Goal: Use online tool/utility: Utilize a website feature to perform a specific function

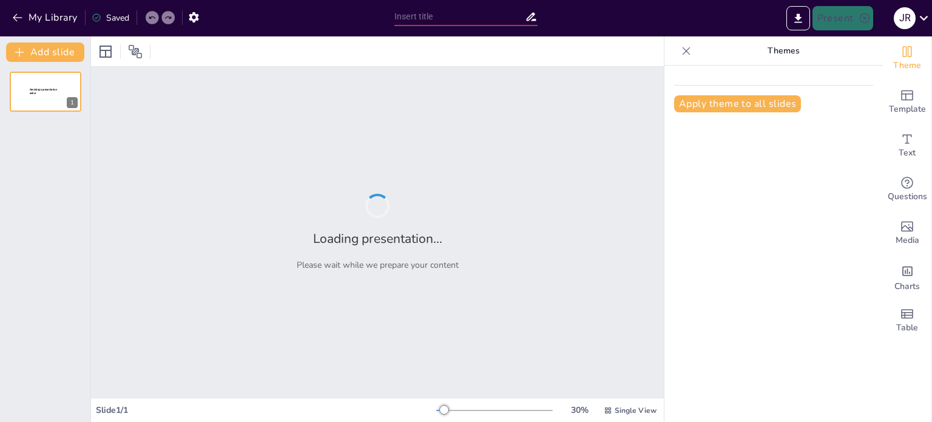
scroll to position [596, 0]
type input "Integración de Síntomas Respiratorios: Semiología de Tos, [MEDICAL_DATA] y Disn…"
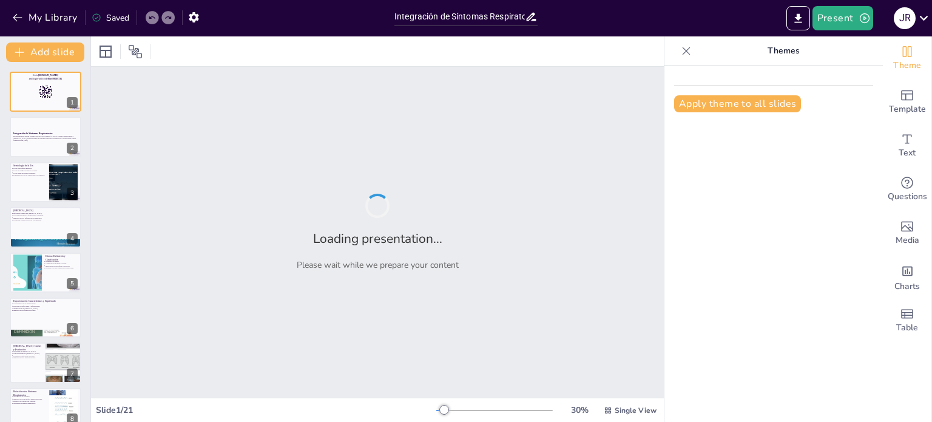
checkbox input "true"
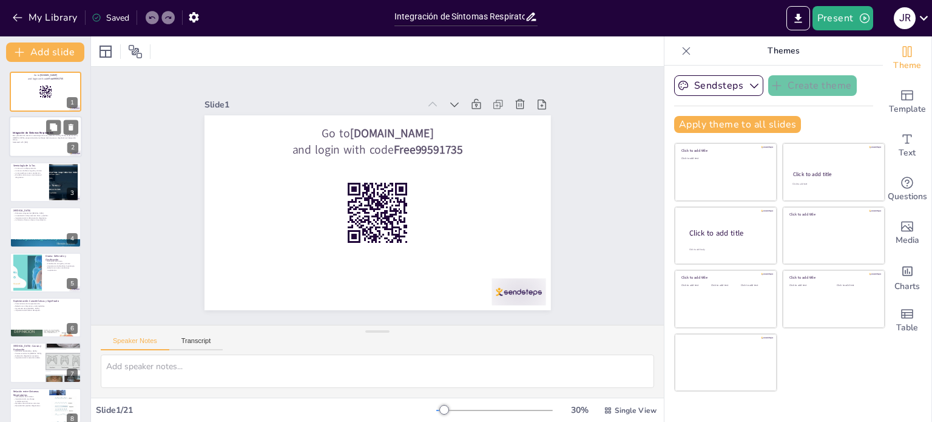
click at [39, 141] on p "Generated with [URL]" at bounding box center [46, 142] width 66 height 2
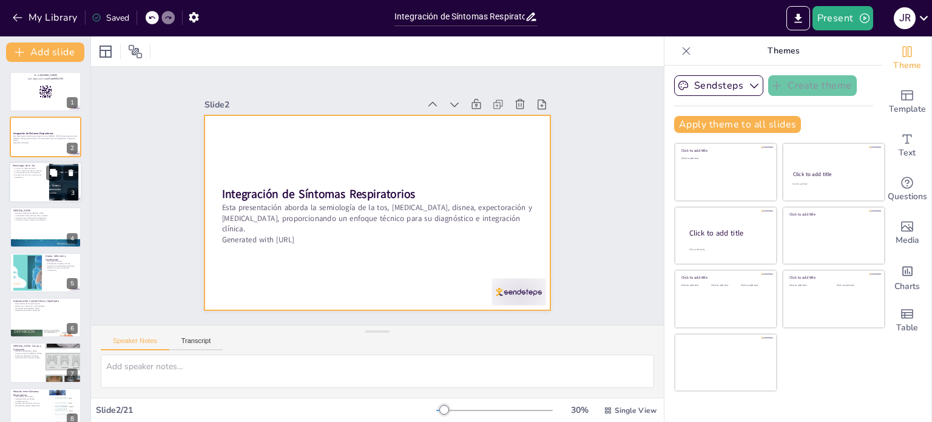
checkbox input "true"
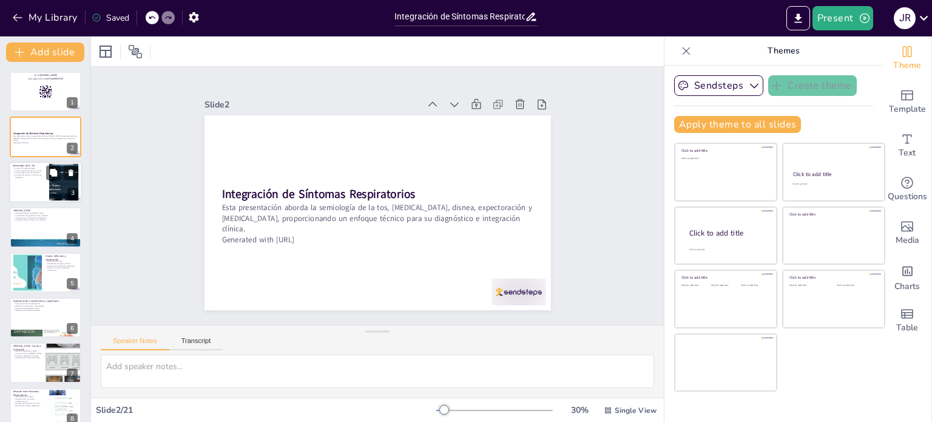
click at [39, 186] on div at bounding box center [45, 181] width 73 height 41
type textarea "La tos actúa como un mecanismo de defensa del organismo, ayudando a expulsar ir…"
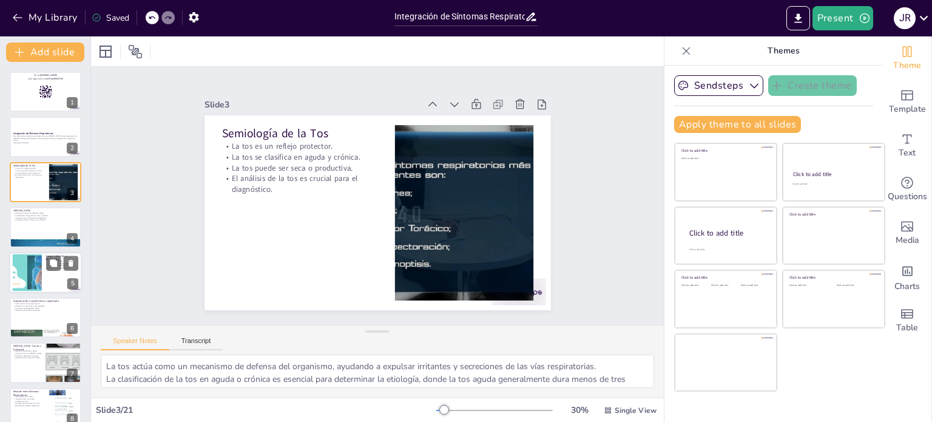
checkbox input "true"
click at [33, 263] on div at bounding box center [28, 272] width 66 height 37
type textarea "La disnea se define como la sensación de dificultad para respirar, que puede va…"
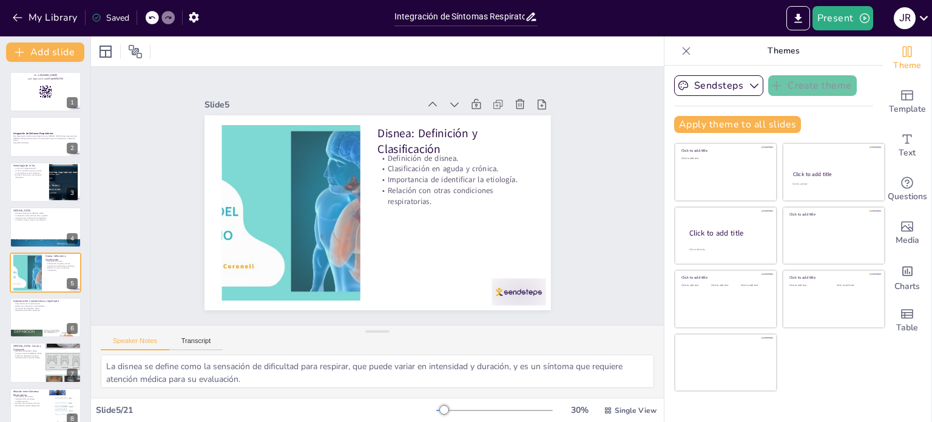
scroll to position [30, 0]
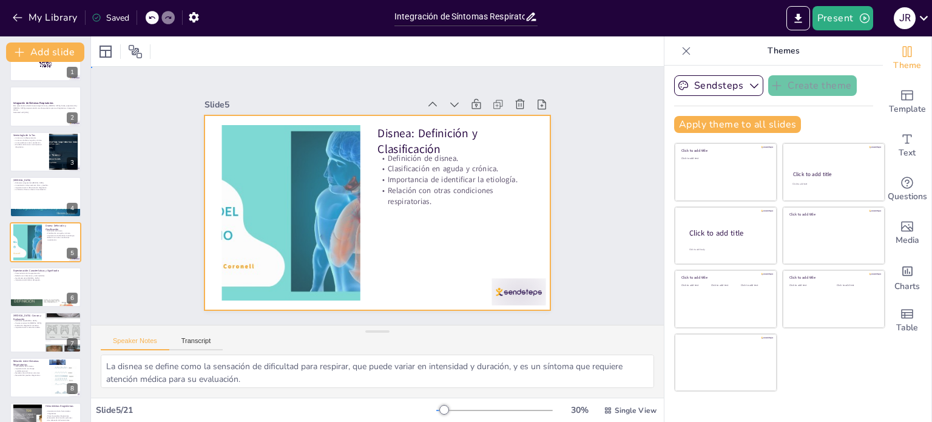
click at [405, 277] on div at bounding box center [373, 212] width 379 height 262
click at [797, 17] on icon "Export to PowerPoint" at bounding box center [797, 17] width 7 height 9
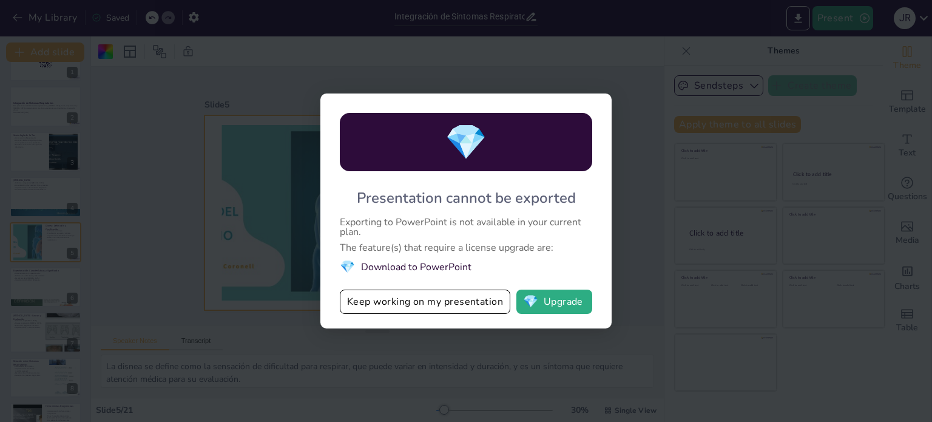
click at [420, 264] on li "💎 Download to PowerPoint" at bounding box center [466, 266] width 252 height 16
click at [360, 266] on li "💎 Download to PowerPoint" at bounding box center [466, 266] width 252 height 16
click at [412, 308] on button "Keep working on my presentation" at bounding box center [425, 301] width 170 height 24
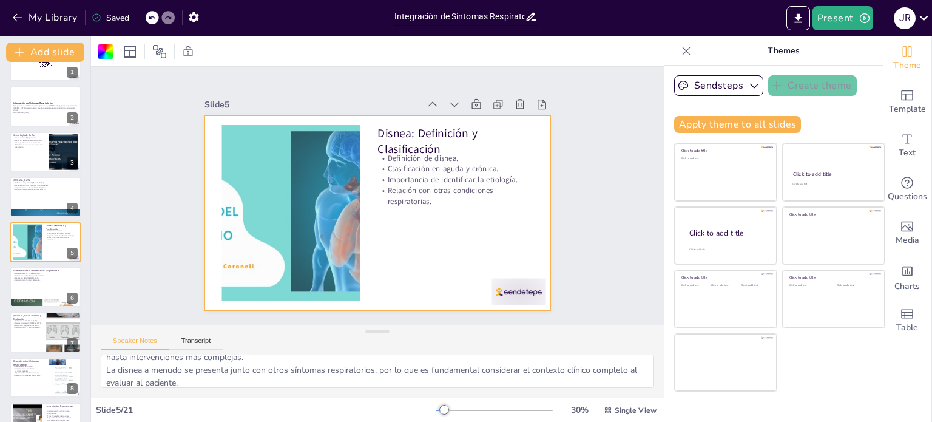
scroll to position [79, 0]
checkbox input "true"
click at [32, 137] on p "La tos es un reflejo protector." at bounding box center [29, 138] width 33 height 2
type textarea "La tos actúa como un mecanismo de defensa del organismo, ayudando a expulsar ir…"
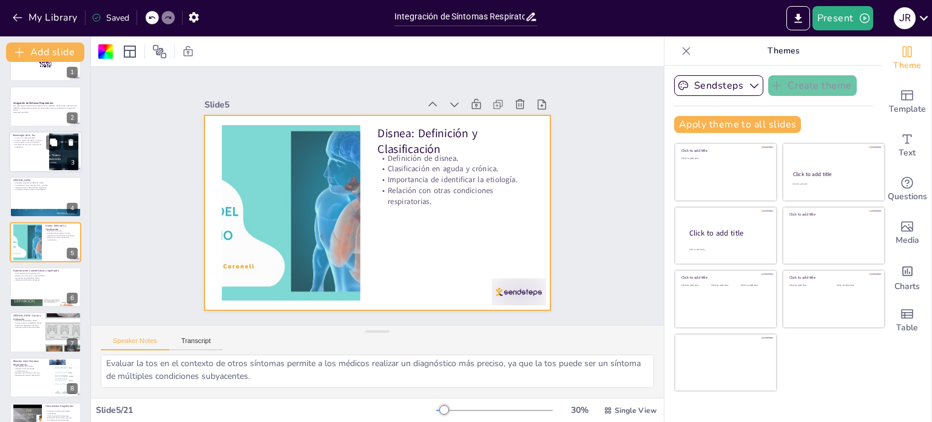
scroll to position [66, 0]
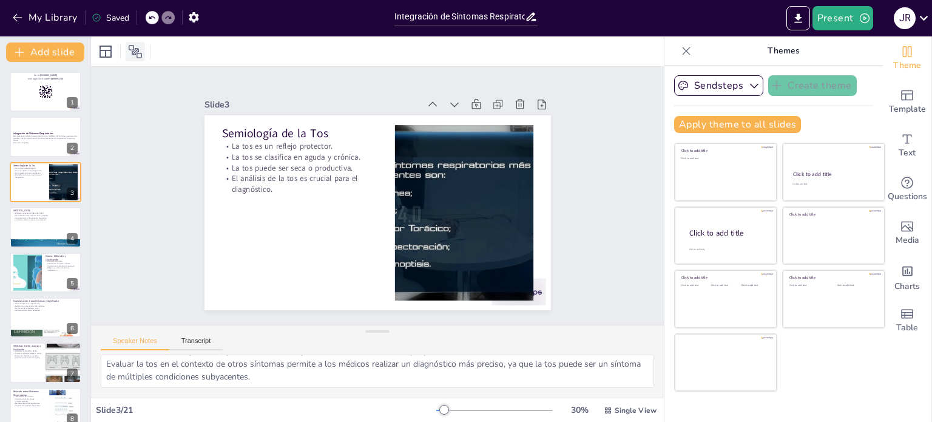
click at [140, 50] on icon at bounding box center [135, 51] width 15 height 15
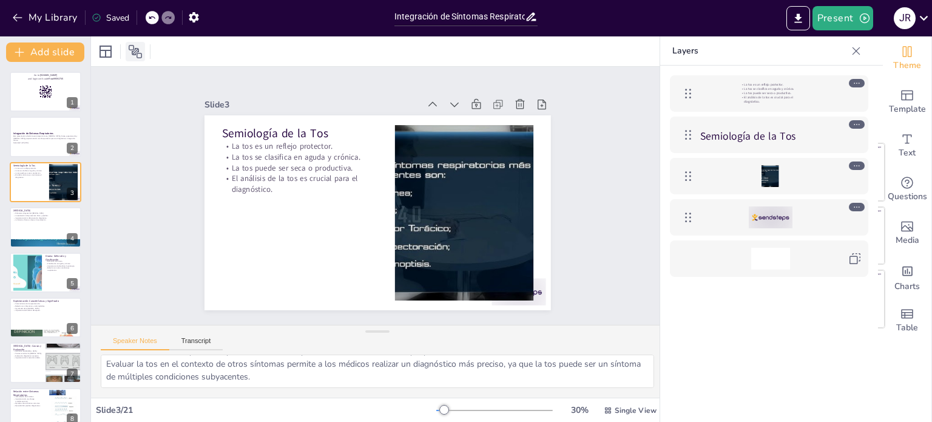
click at [135, 50] on icon at bounding box center [135, 51] width 15 height 15
click at [863, 12] on icon "button" at bounding box center [865, 18] width 12 height 12
click at [872, 80] on li "Play presentation" at bounding box center [860, 74] width 95 height 19
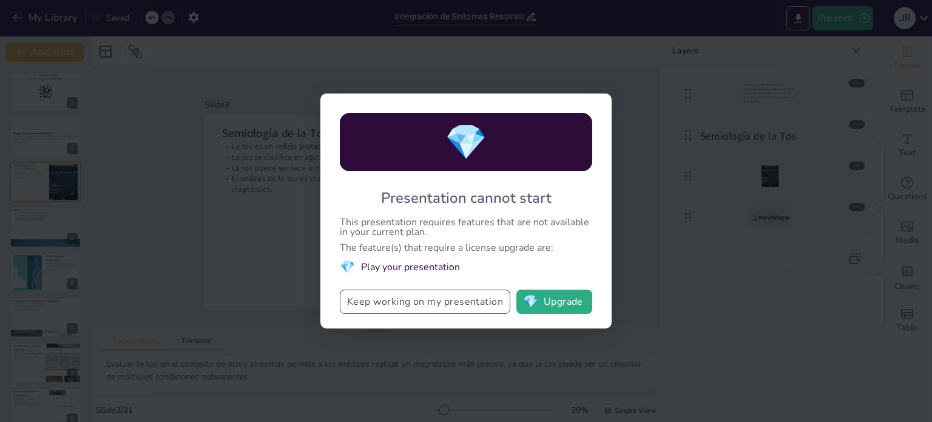
click at [440, 303] on button "Keep working on my presentation" at bounding box center [425, 301] width 170 height 24
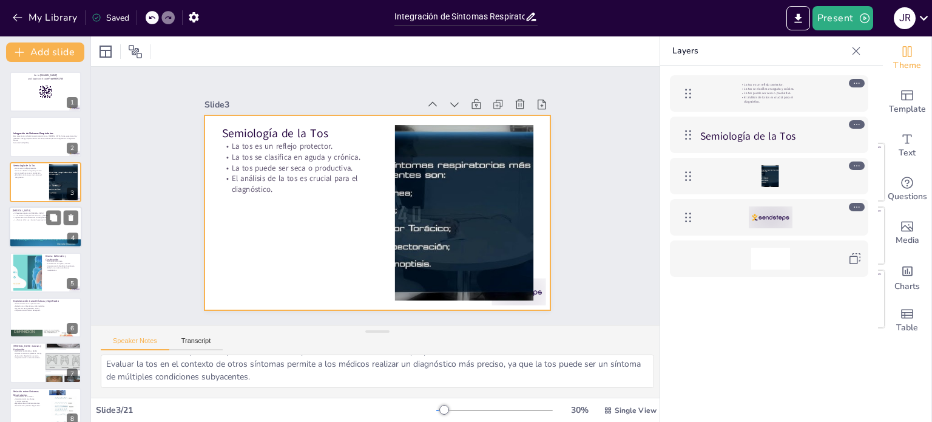
checkbox input "true"
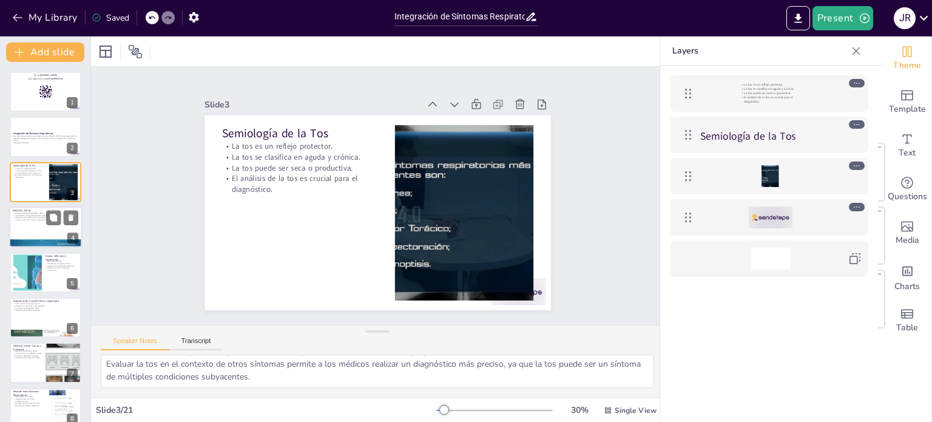
click at [18, 237] on div at bounding box center [45, 226] width 73 height 41
type textarea "Comprender los diferentes orígenes del [MEDICAL_DATA] es fundamental para un di…"
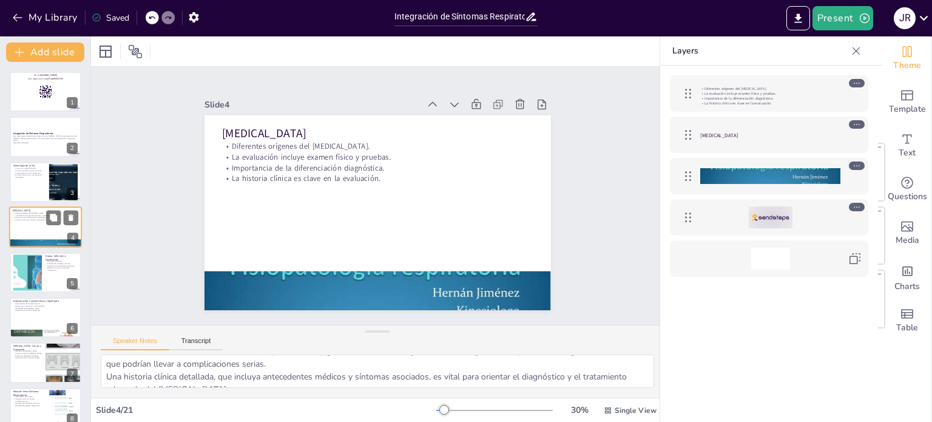
scroll to position [79, 0]
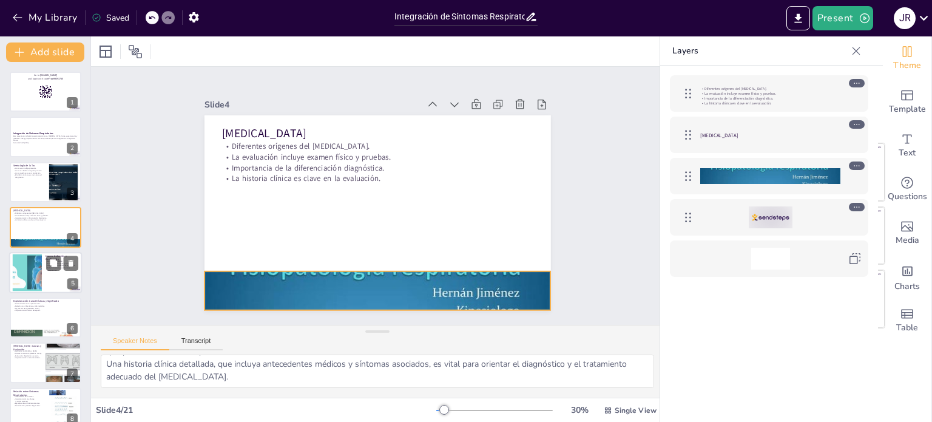
checkbox input "true"
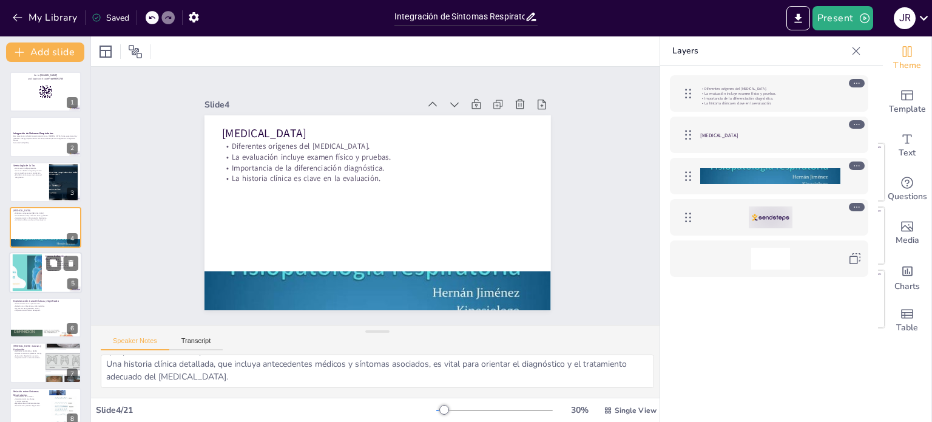
click at [28, 265] on div at bounding box center [28, 272] width 66 height 37
type textarea "La disnea se define como la sensación de dificultad para respirar, que puede va…"
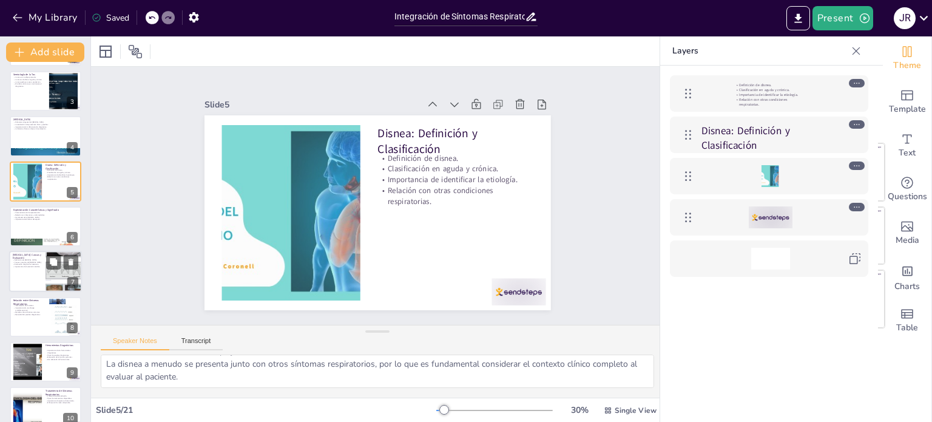
checkbox input "true"
click at [34, 286] on div at bounding box center [45, 271] width 73 height 41
type textarea "La [MEDICAL_DATA] es la expulsión de sangre al toser, y su presencia requiere a…"
checkbox input "true"
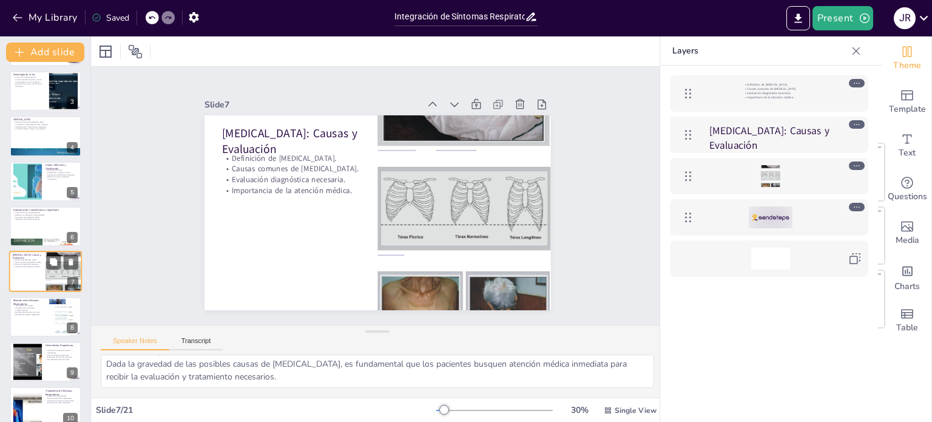
scroll to position [121, 0]
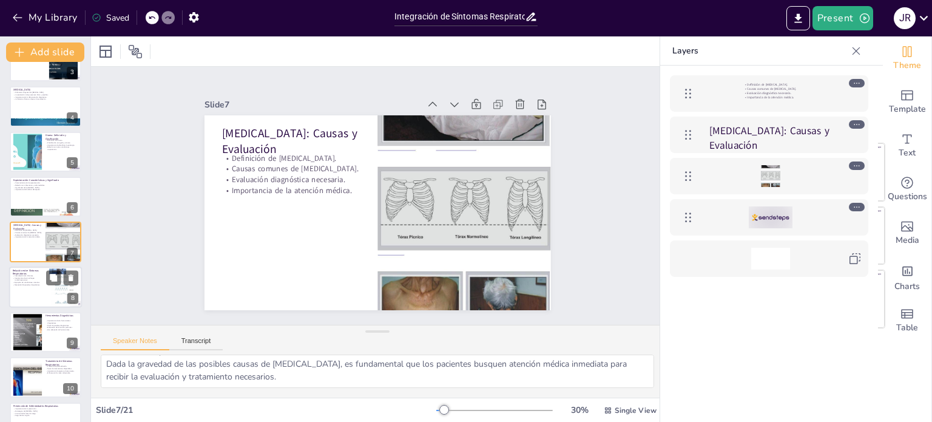
click at [34, 305] on div at bounding box center [45, 286] width 73 height 41
type textarea "La interrelación entre la tos, disnea, [MEDICAL_DATA] y [MEDICAL_DATA] puede co…"
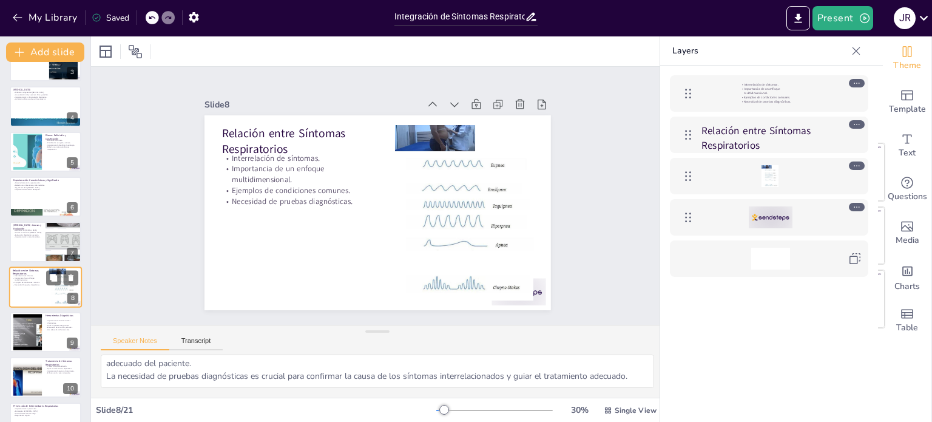
scroll to position [166, 0]
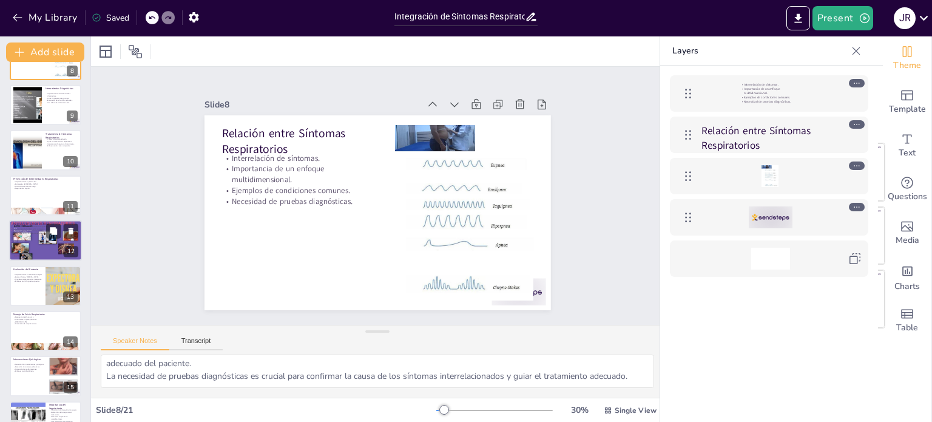
checkbox input "true"
click at [46, 245] on div at bounding box center [45, 240] width 73 height 41
type textarea "La historia clínica es una herramienta diagnóstica esencial que proporciona inf…"
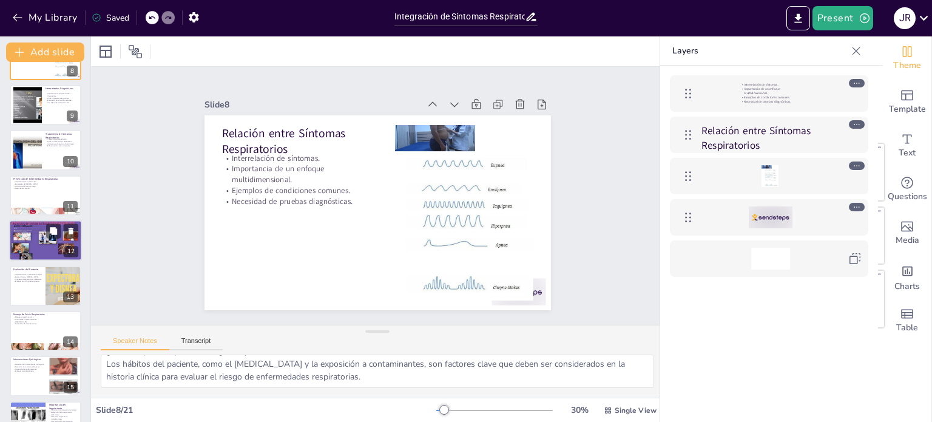
scroll to position [346, 0]
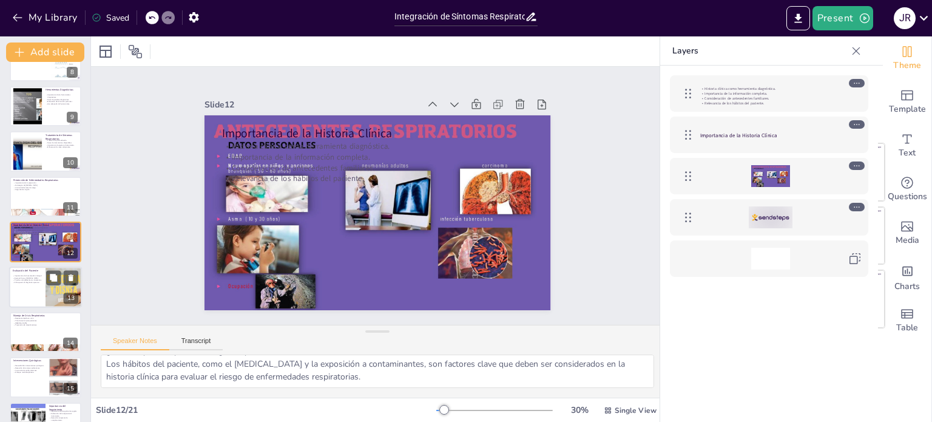
checkbox input "true"
click at [35, 291] on div at bounding box center [45, 286] width 73 height 41
type textarea "La evaluación integral permite a los médicos obtener una visión completa de la …"
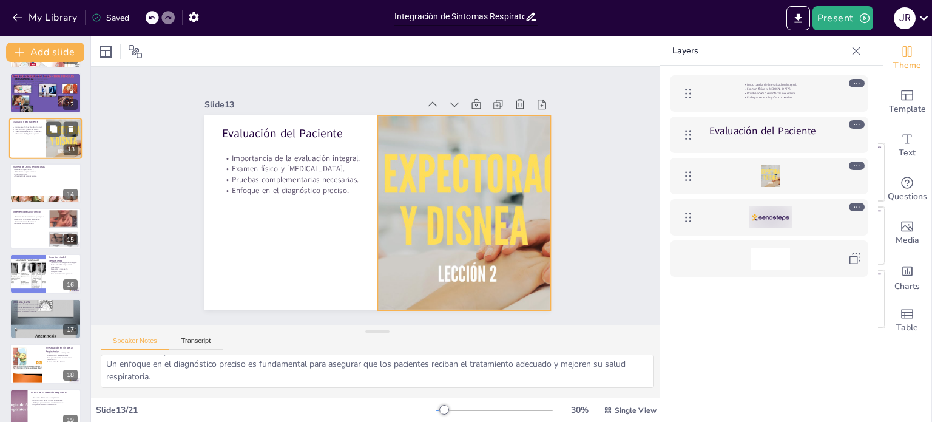
scroll to position [573, 0]
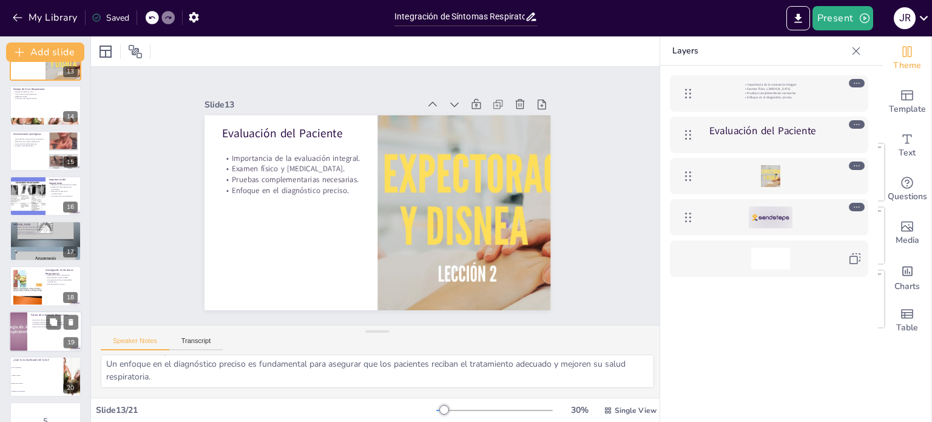
checkbox input "true"
click at [24, 334] on div at bounding box center [18, 331] width 73 height 41
type textarea "La evolución de la atención respiratoria es fundamental para adaptarse a las ne…"
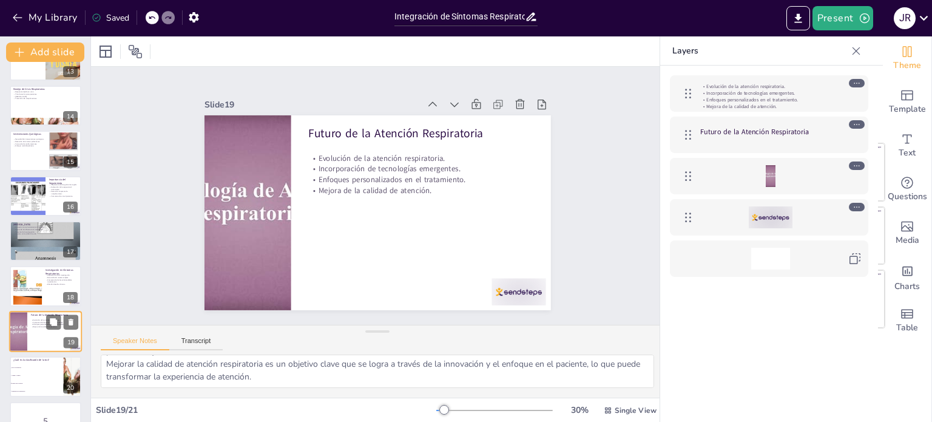
scroll to position [602, 0]
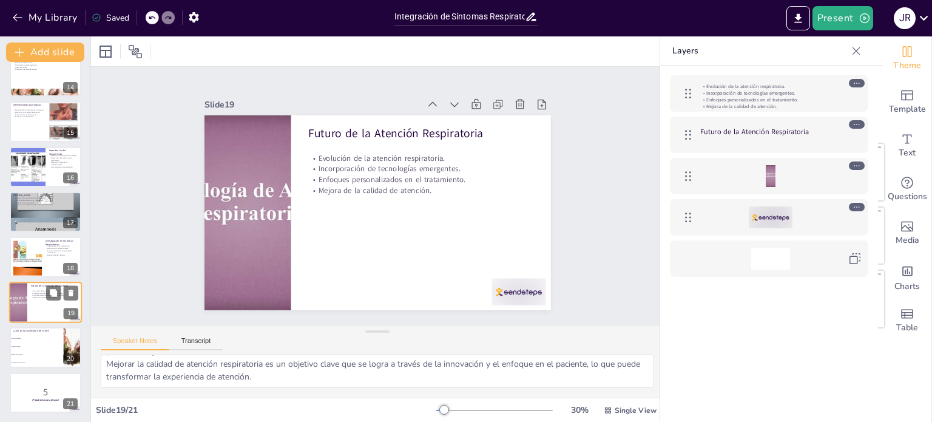
checkbox input "true"
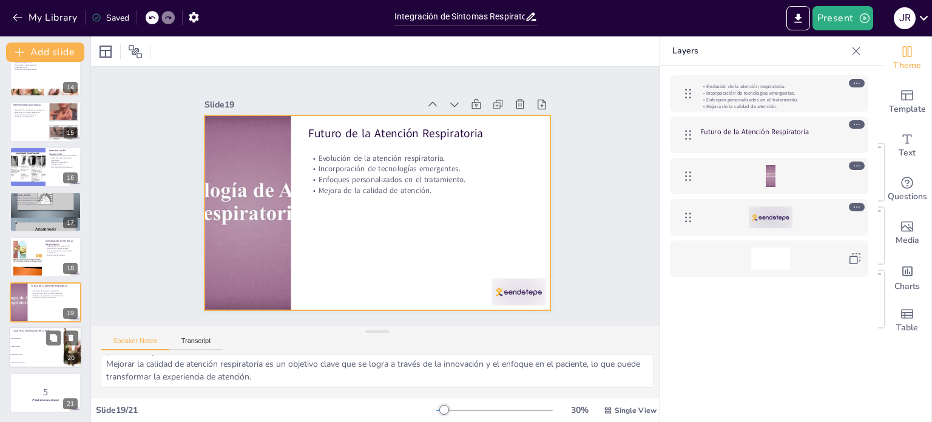
checkbox input "true"
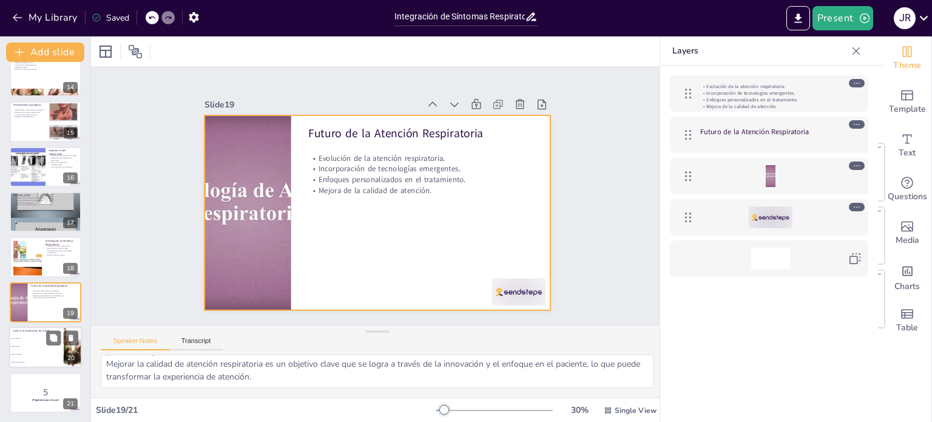
checkbox input "true"
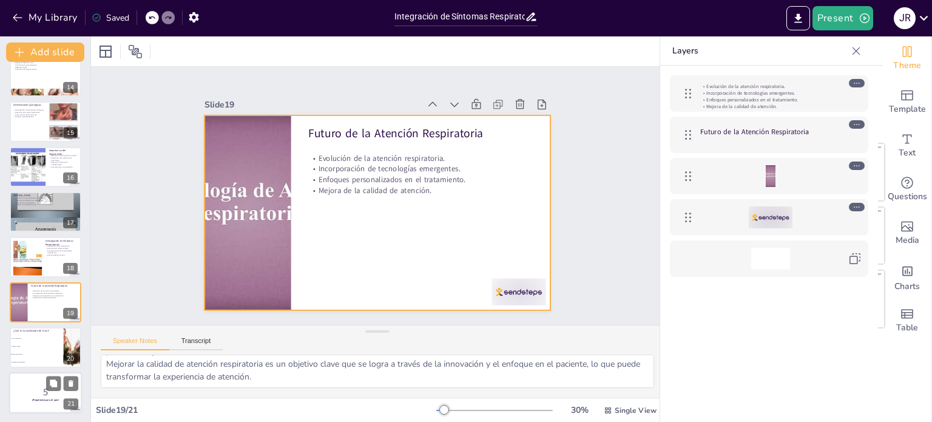
checkbox input "true"
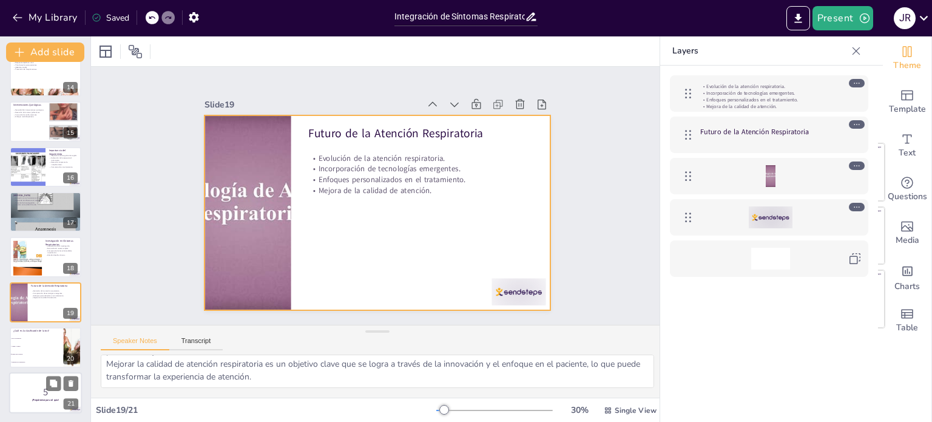
checkbox input "true"
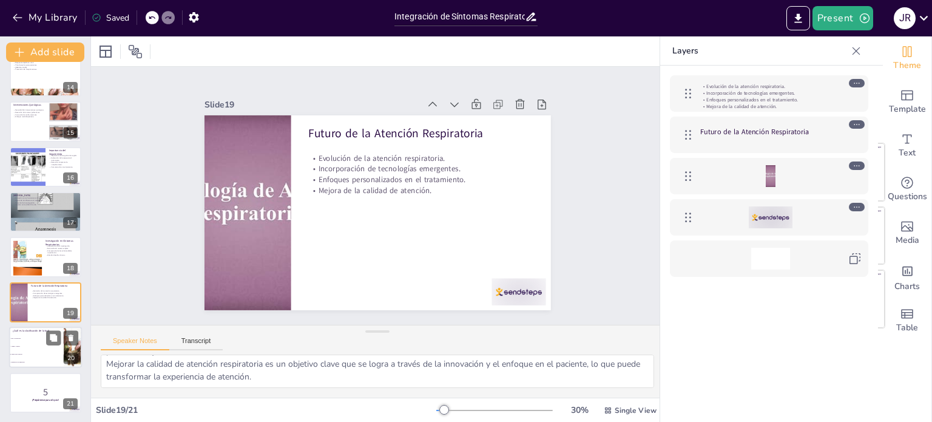
checkbox input "true"
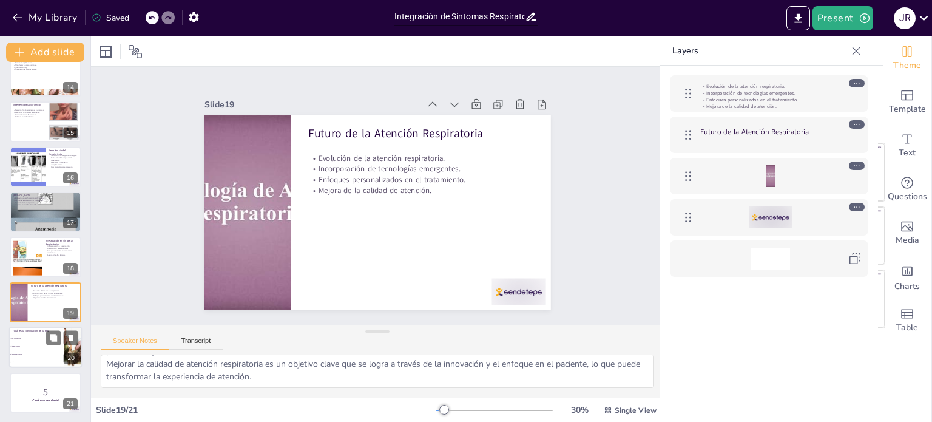
checkbox input "true"
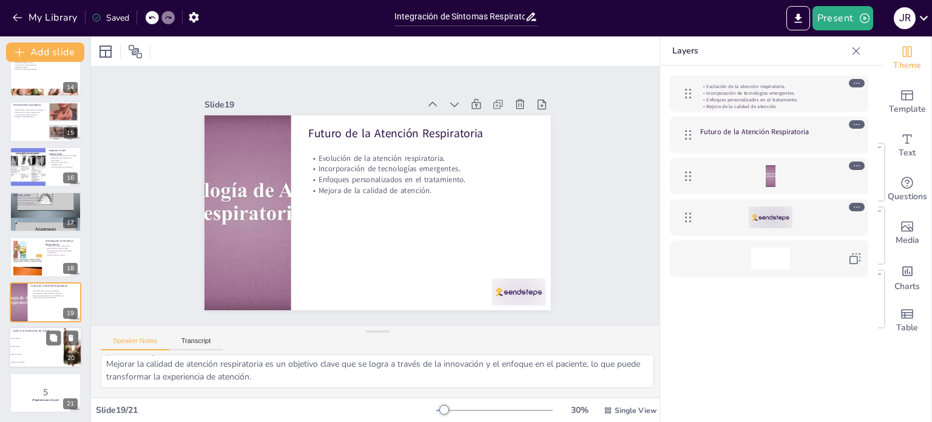
checkbox input "true"
click at [42, 351] on li "Ambas son correctas" at bounding box center [36, 355] width 55 height 8
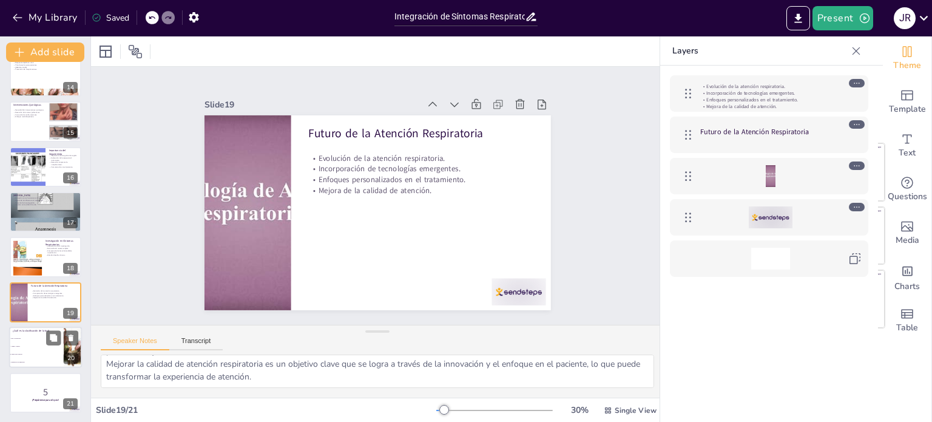
type textarea "Ambas clasificaciones, seca y productiva, así como aguda y crónica, son correct…"
checkbox input "true"
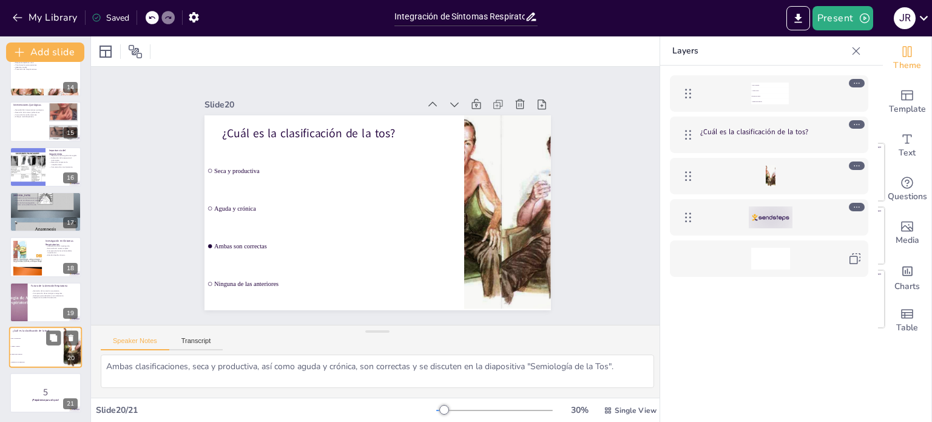
scroll to position [0, 0]
checkbox input "true"
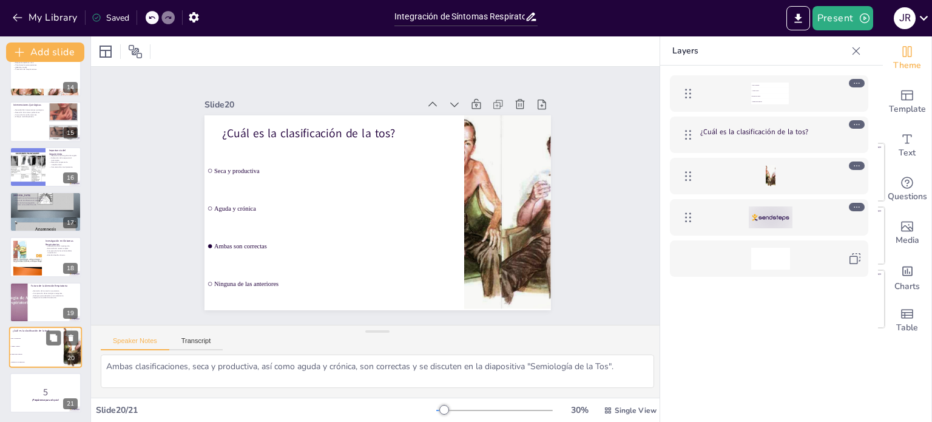
checkbox input "true"
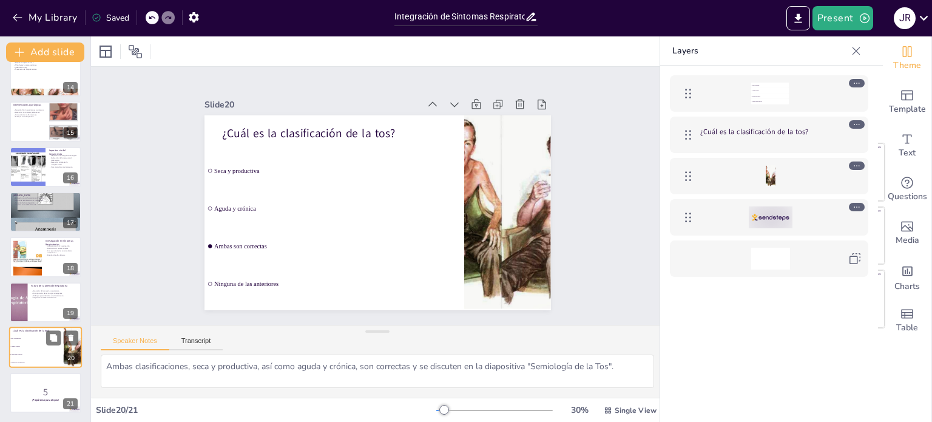
checkbox input "true"
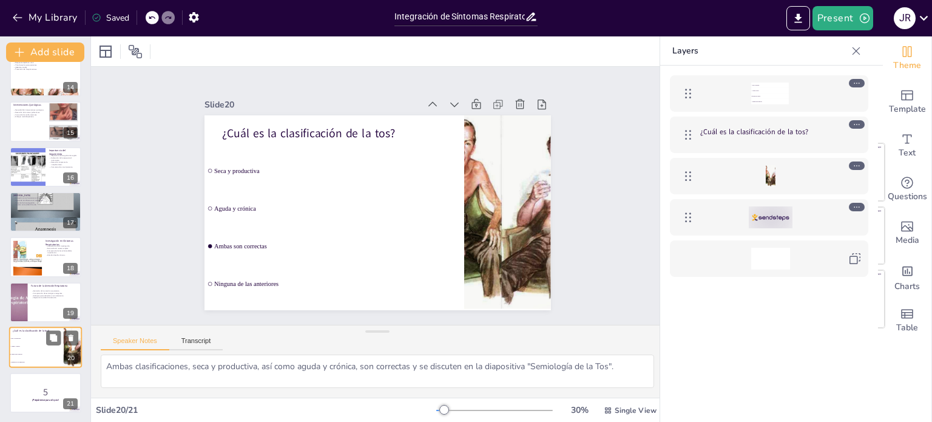
checkbox input "true"
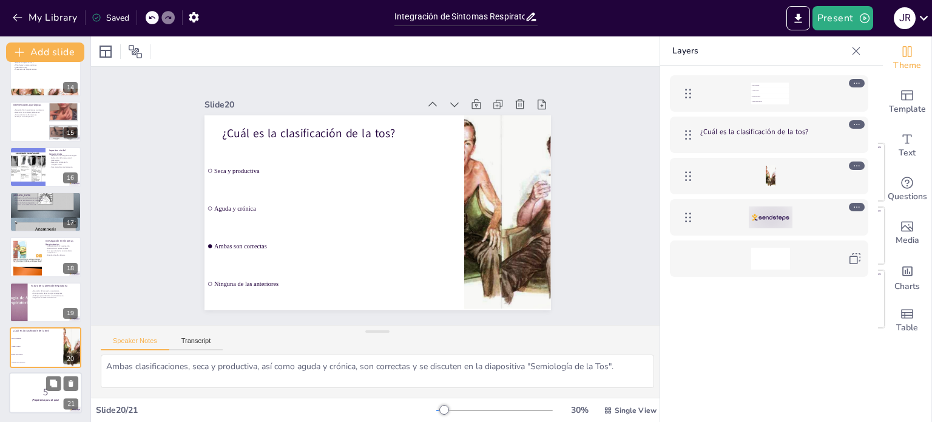
checkbox input "true"
click at [42, 390] on p "5" at bounding box center [46, 391] width 66 height 13
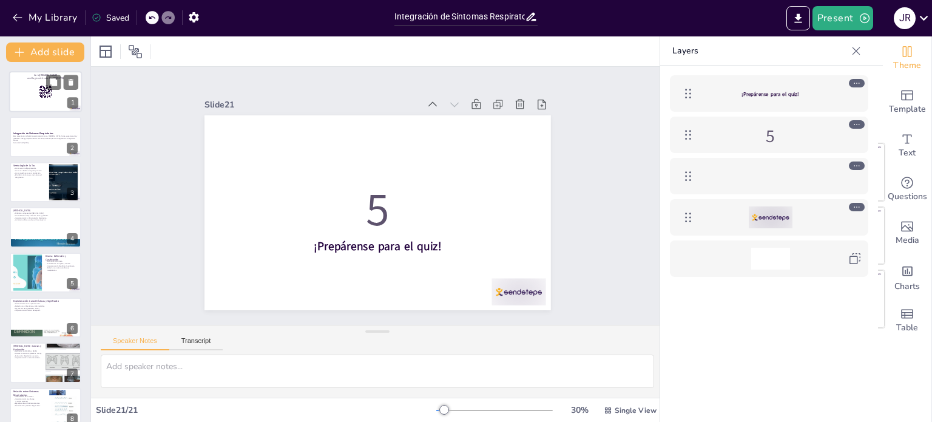
click at [53, 94] on div at bounding box center [45, 91] width 73 height 41
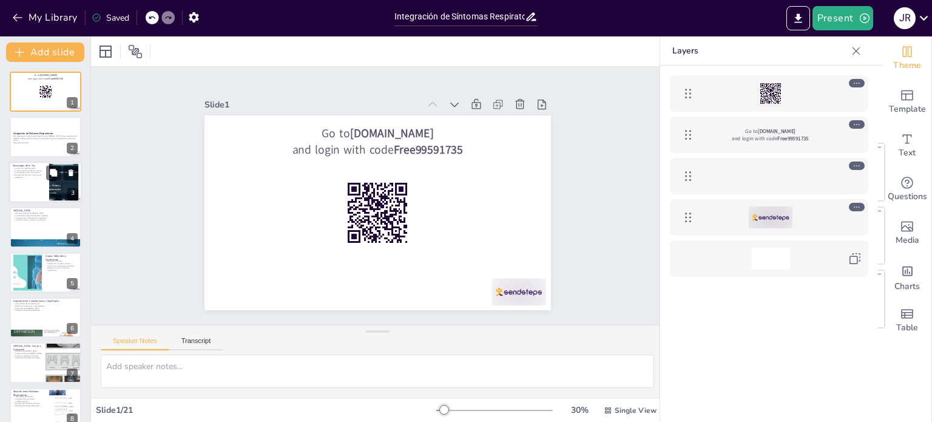
checkbox input "true"
drag, startPoint x: 29, startPoint y: 192, endPoint x: 29, endPoint y: 212, distance: 20.0
click at [29, 196] on div at bounding box center [46, 182] width 72 height 40
type textarea "La tos actúa como un mecanismo de defensa del organismo, ayudando a expulsar ir…"
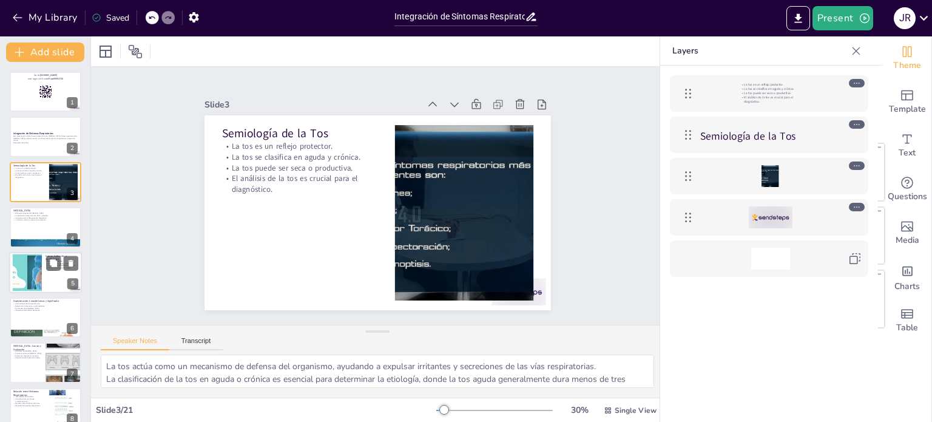
checkbox input "true"
click at [28, 261] on div at bounding box center [28, 272] width 66 height 37
type textarea "La disnea se define como la sensación de dificultad para respirar, que puede va…"
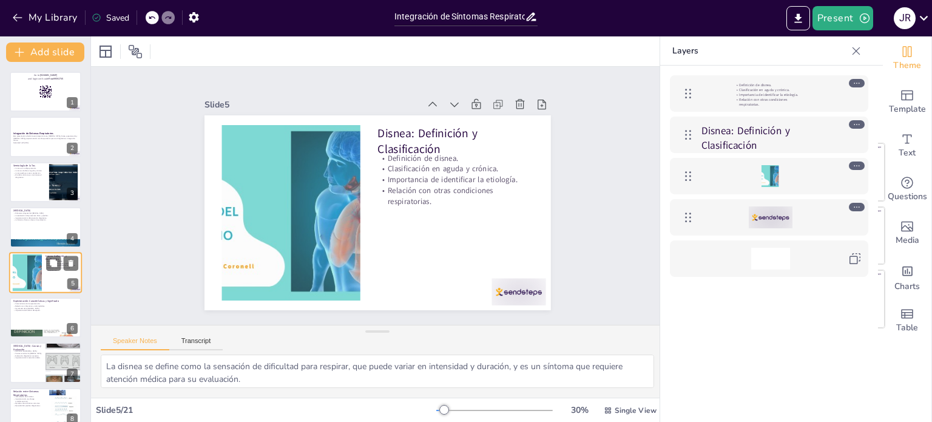
scroll to position [30, 0]
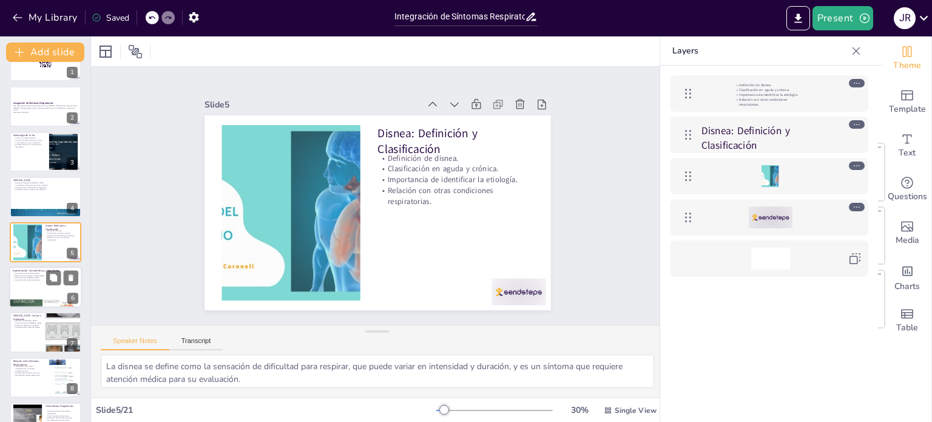
checkbox input "true"
click at [30, 277] on p "Significado de la [MEDICAL_DATA]." at bounding box center [46, 278] width 66 height 2
type textarea "Las características de la expectoración, como su color y consistencia, ofrecen …"
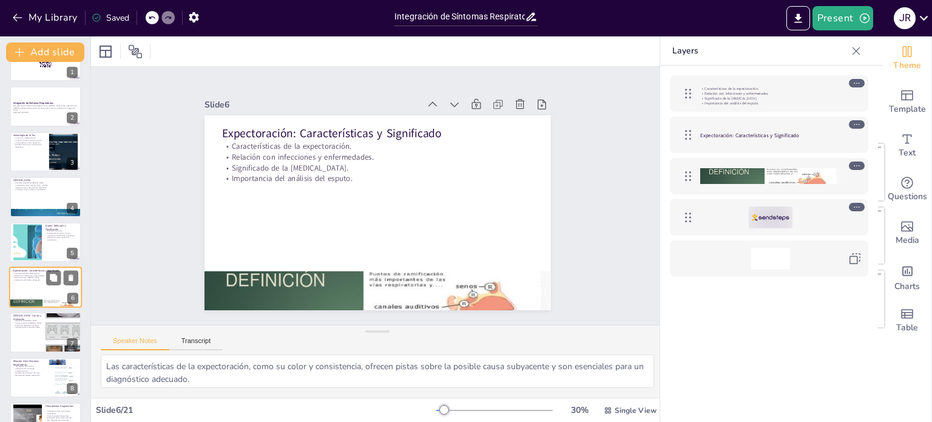
scroll to position [75, 0]
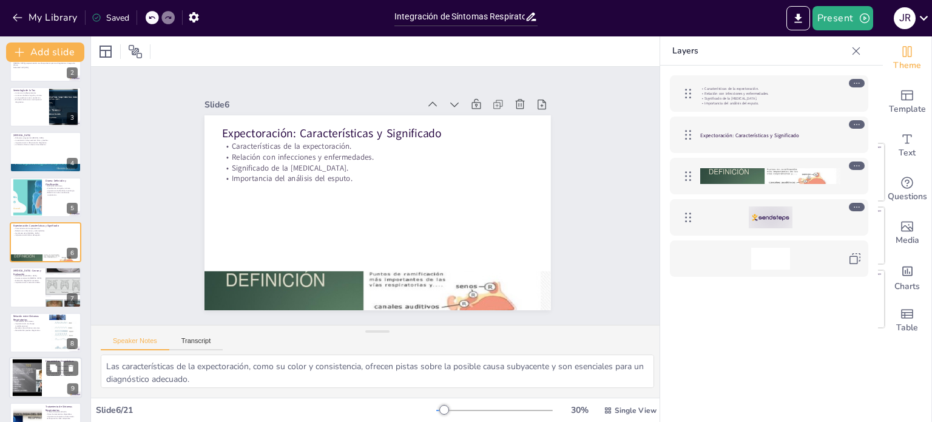
checkbox input "true"
click at [41, 357] on div at bounding box center [45, 377] width 73 height 41
type textarea "Las herramientas diagnósticas son clave para la evaluación de enfermedades resp…"
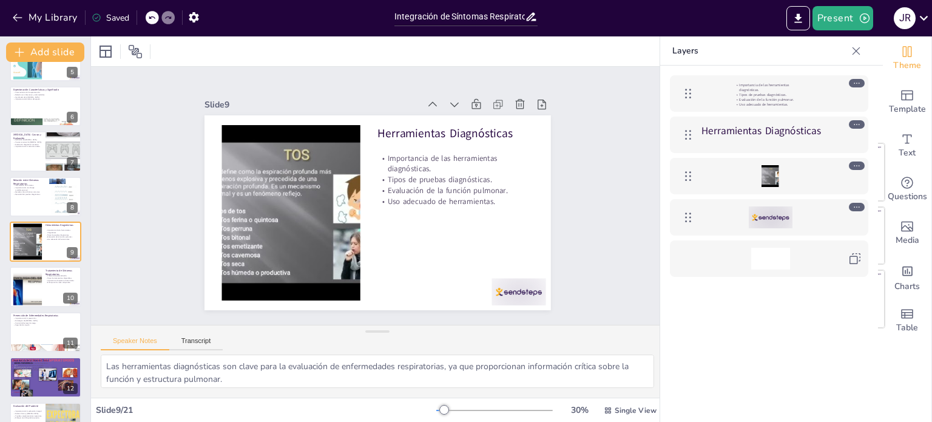
checkbox input "true"
